Goal: Find specific page/section: Find specific page/section

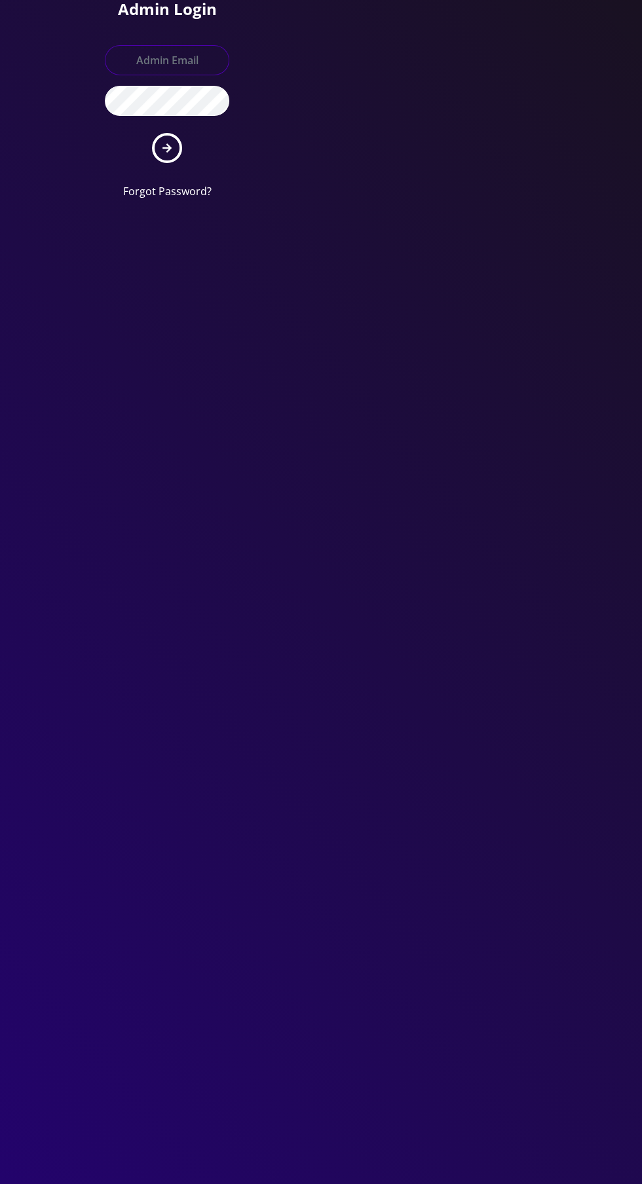
click at [176, 52] on input "text" at bounding box center [167, 60] width 124 height 30
type input "[EMAIL_ADDRESS][DOMAIN_NAME]"
click at [152, 133] on button "submit" at bounding box center [167, 148] width 30 height 30
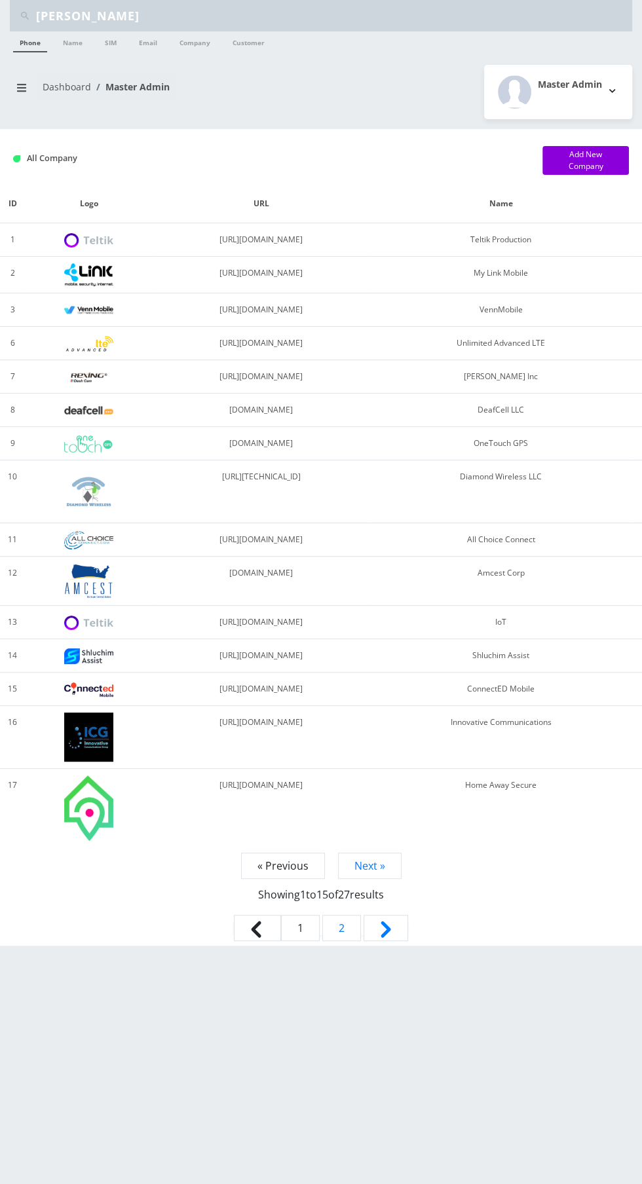
click at [304, 12] on input "[PERSON_NAME]" at bounding box center [332, 15] width 593 height 25
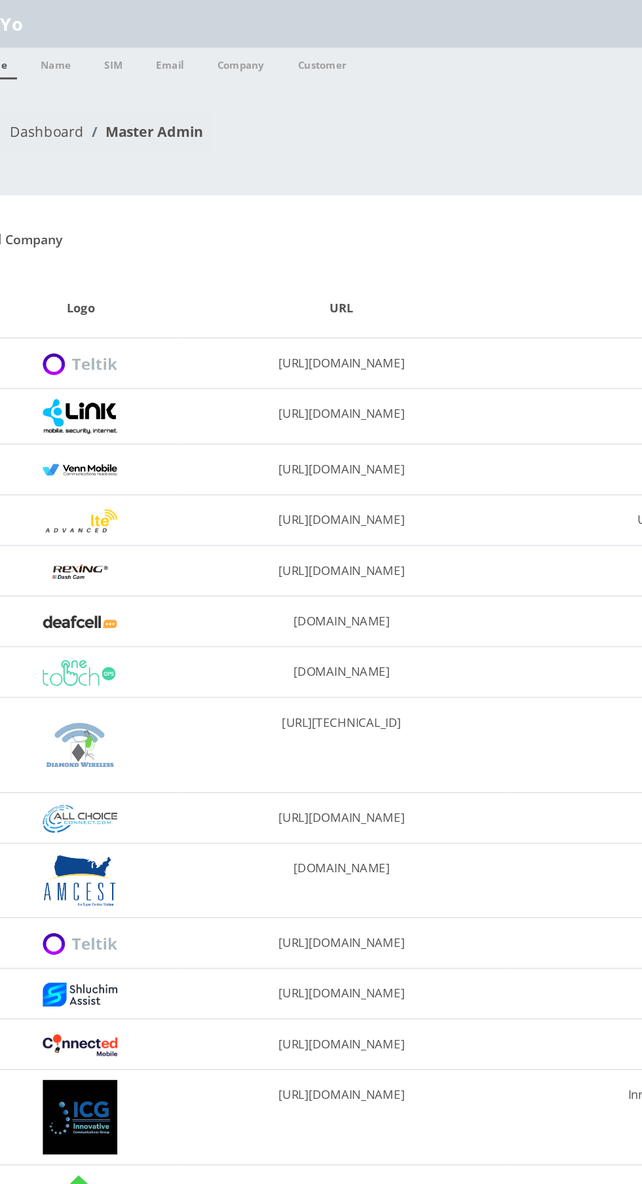
type input "Y"
type input "8440"
click at [243, 46] on link "Customer" at bounding box center [248, 41] width 45 height 21
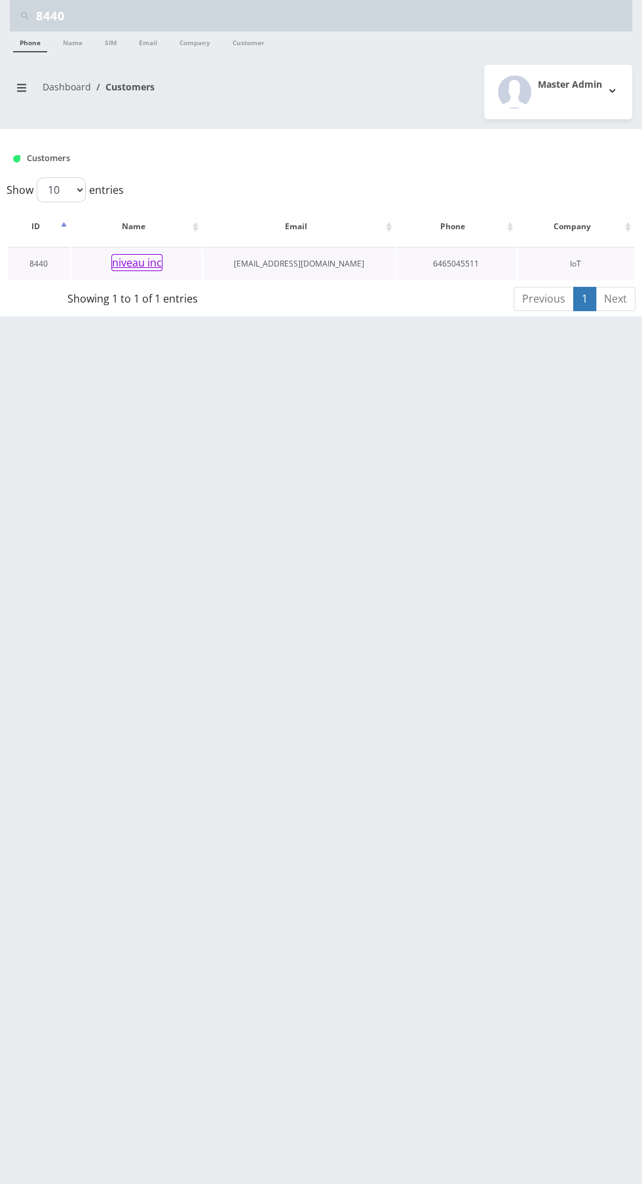
click at [147, 262] on button "niveau inc" at bounding box center [136, 262] width 51 height 17
